Goal: Information Seeking & Learning: Learn about a topic

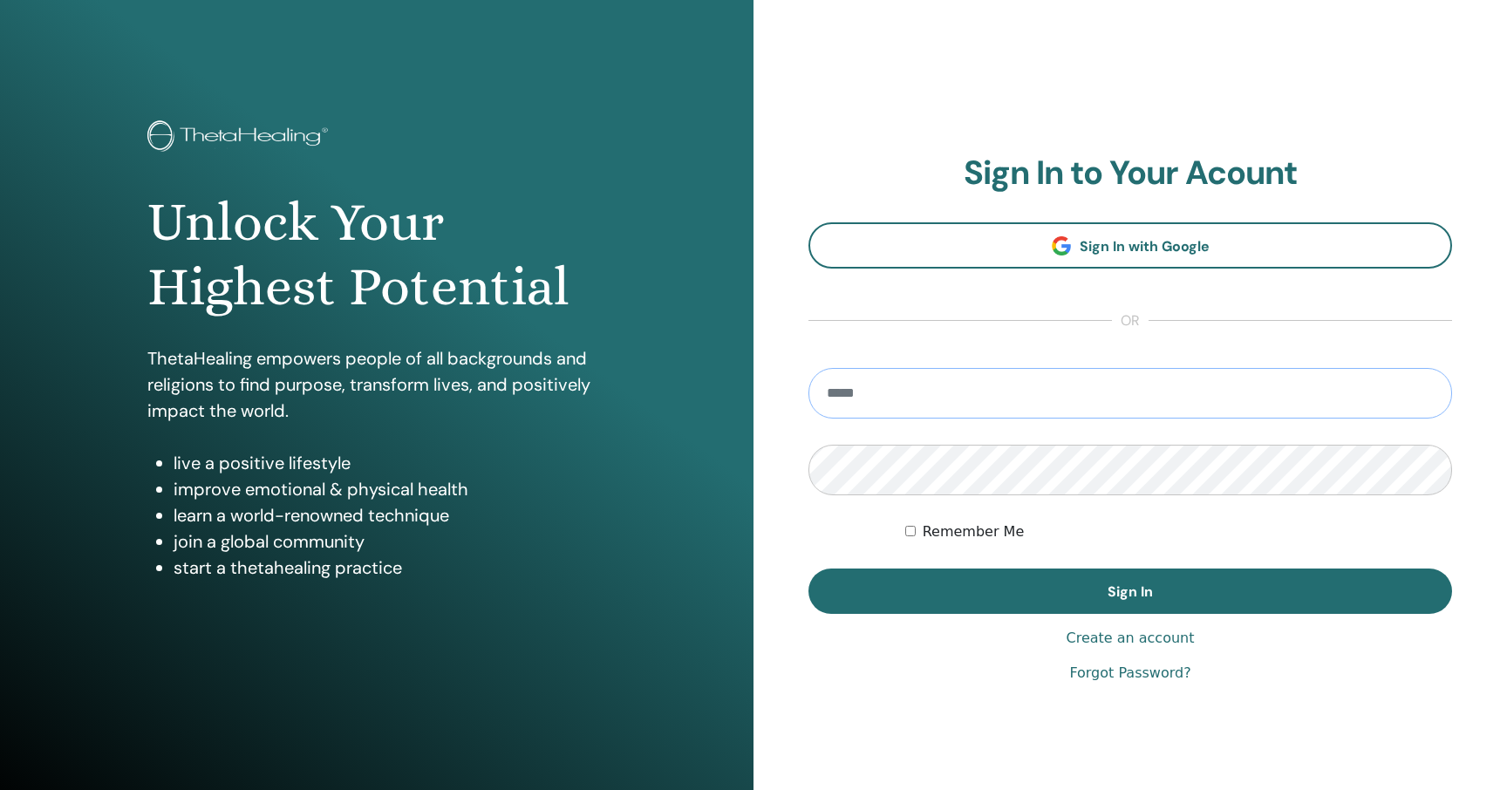
type input "**********"
click at [1130, 591] on button "Sign In" at bounding box center [1130, 591] width 644 height 45
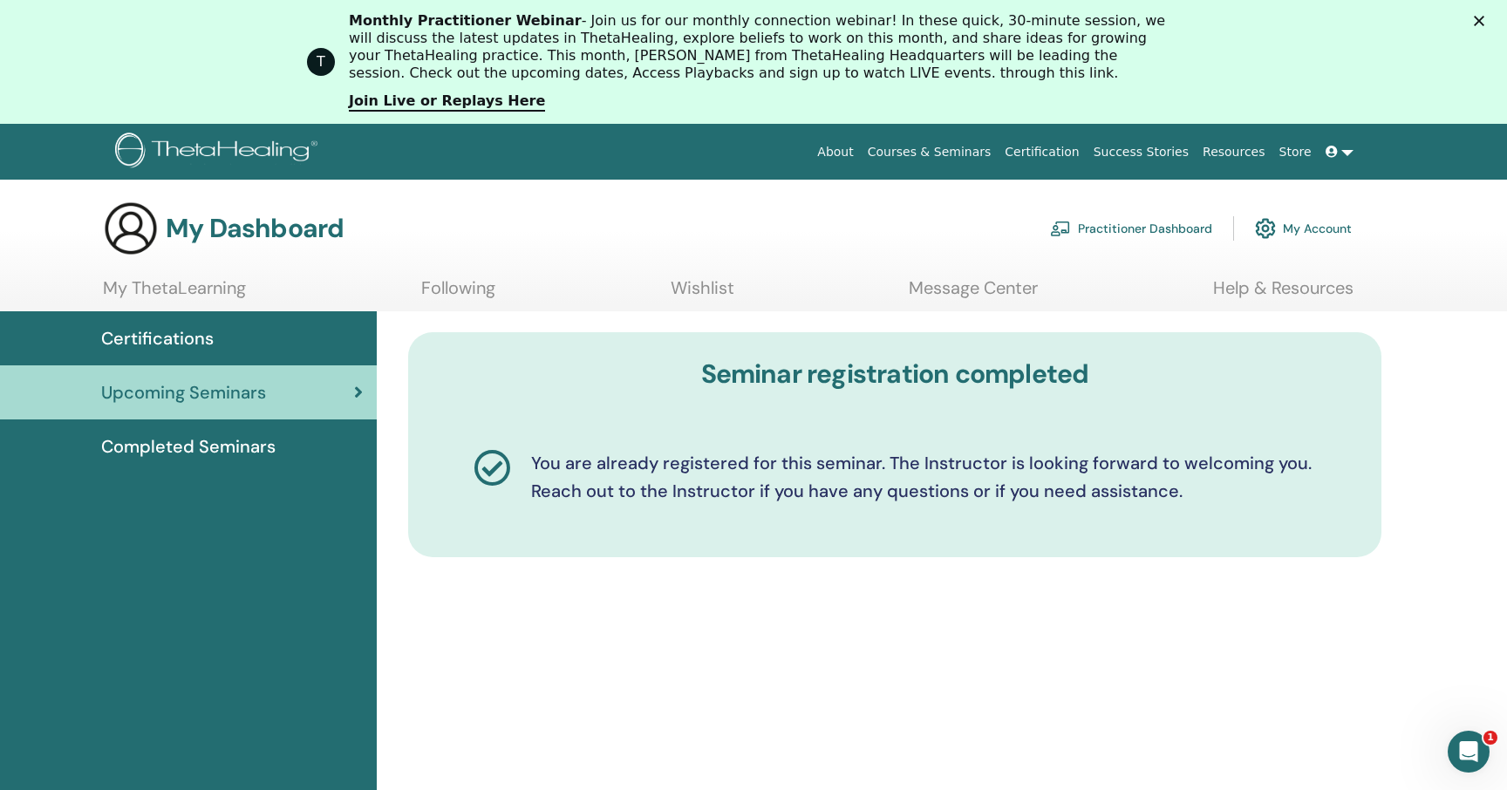
click at [105, 333] on span "Certifications" at bounding box center [157, 338] width 112 height 26
click at [223, 339] on div "Certifications" at bounding box center [188, 338] width 349 height 26
click at [166, 338] on span "Certifications" at bounding box center [157, 338] width 112 height 26
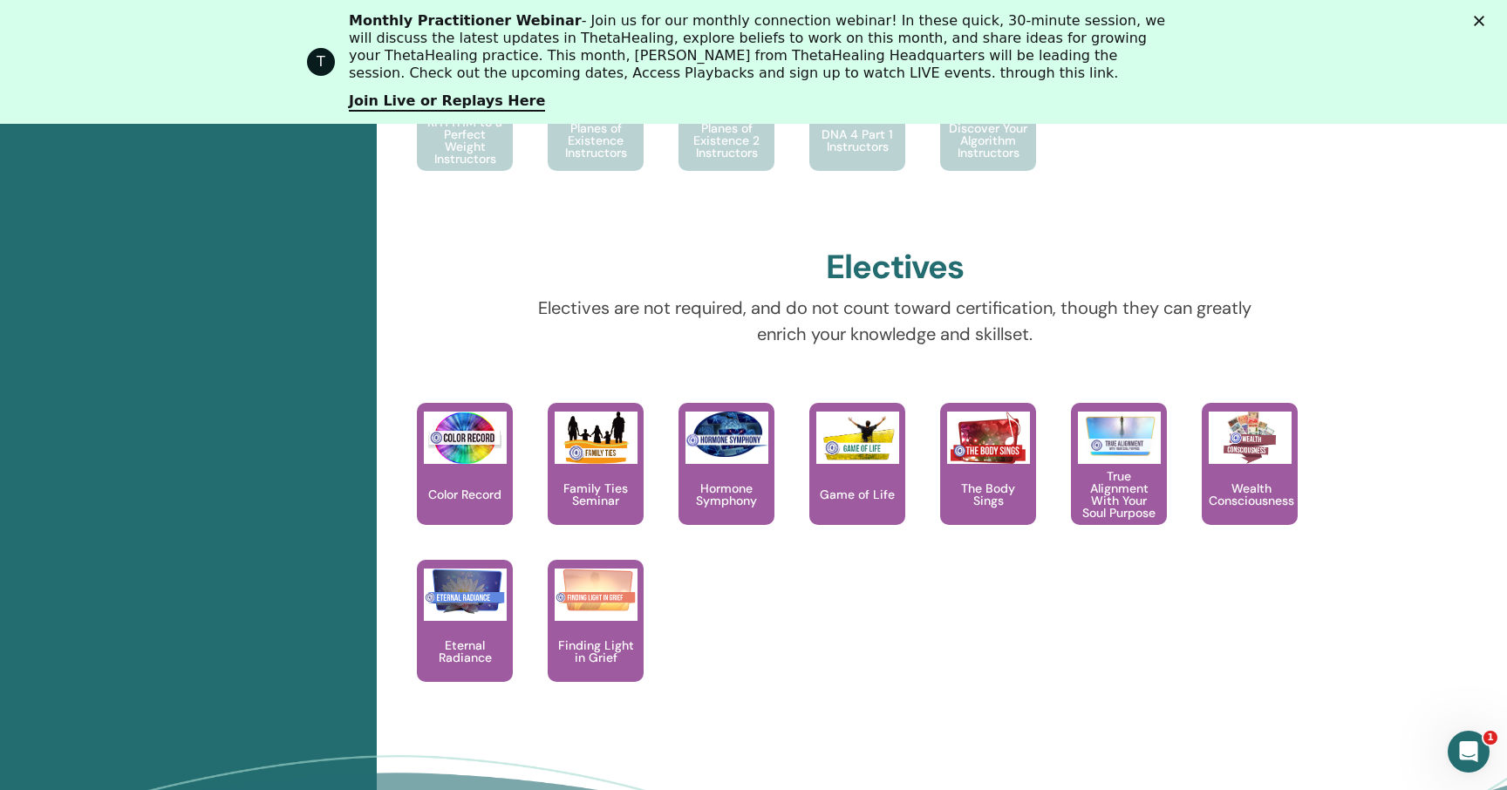
scroll to position [1389, 0]
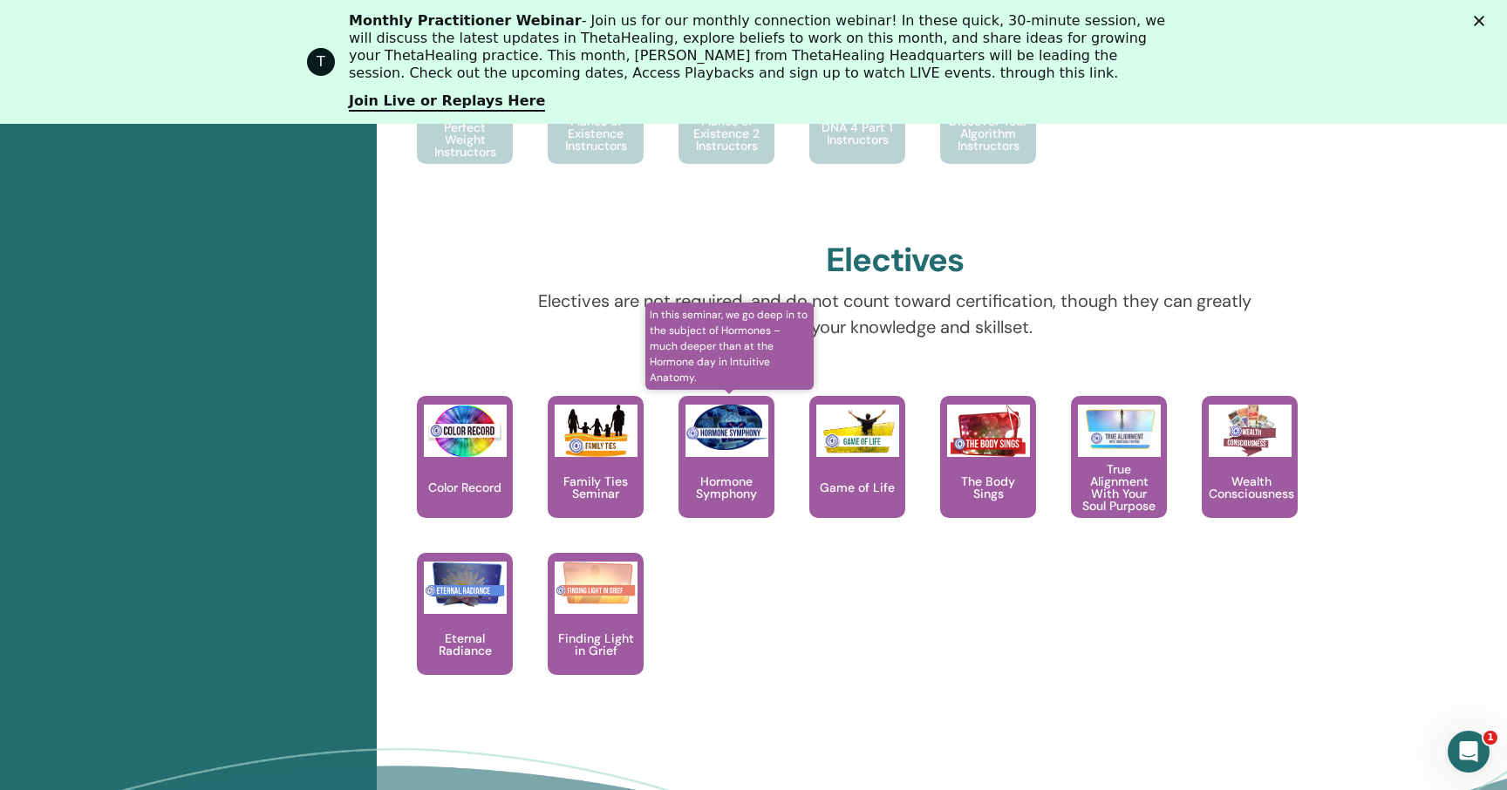
click at [691, 480] on p "Hormone Symphony" at bounding box center [726, 487] width 96 height 24
click at [733, 468] on div "Hormone Symphony" at bounding box center [726, 457] width 96 height 122
